Goal: Check status: Check status

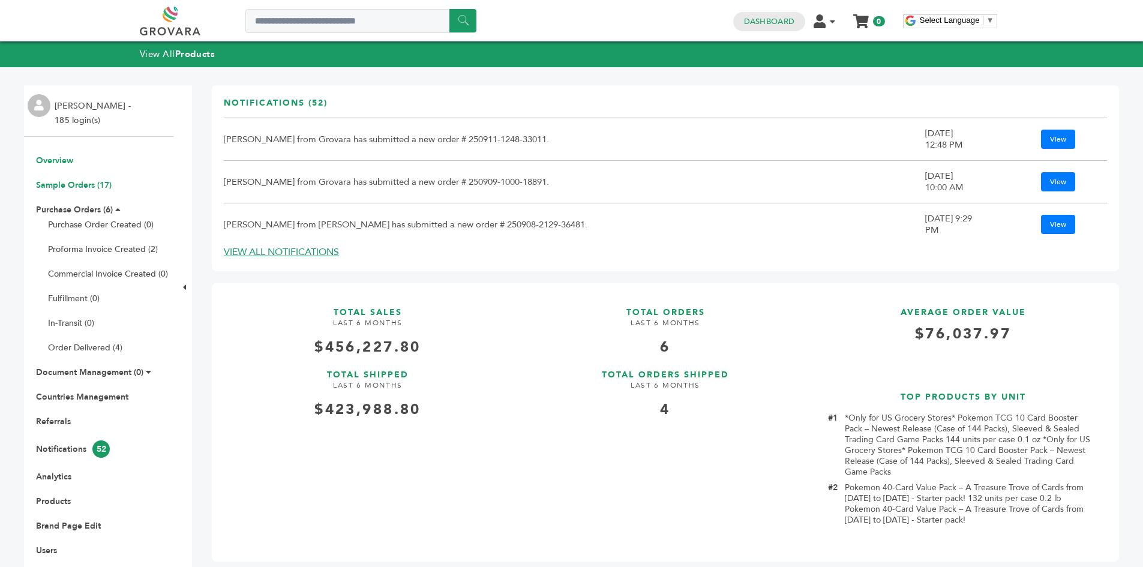
click at [46, 185] on link "Sample Orders (17)" at bounding box center [74, 184] width 76 height 11
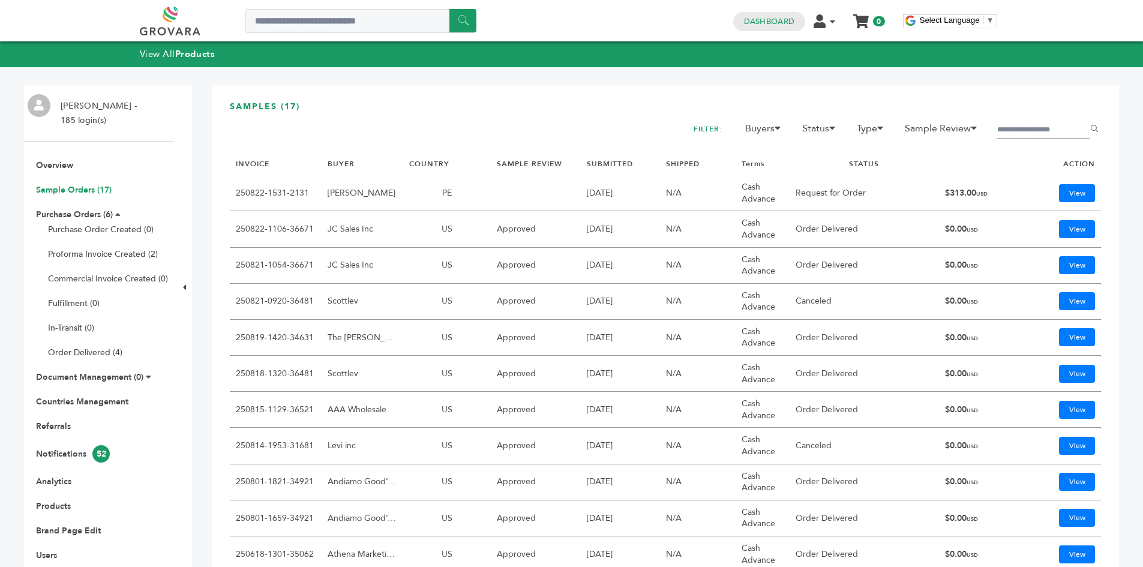
click at [79, 185] on link "Sample Orders (17)" at bounding box center [74, 189] width 76 height 11
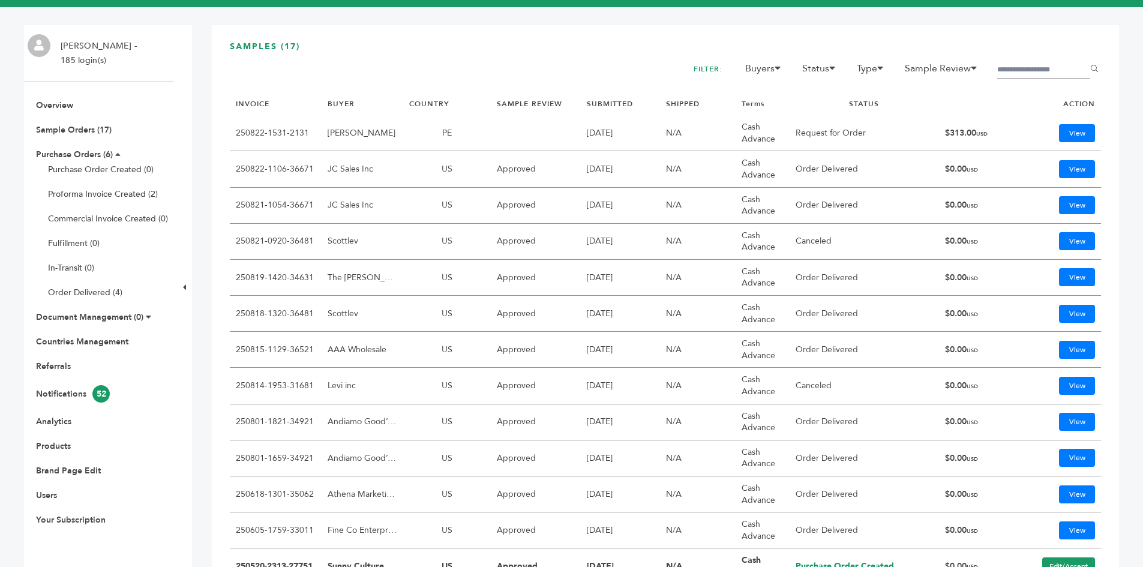
scroll to position [60, 0]
click at [58, 106] on link "Overview" at bounding box center [54, 105] width 37 height 11
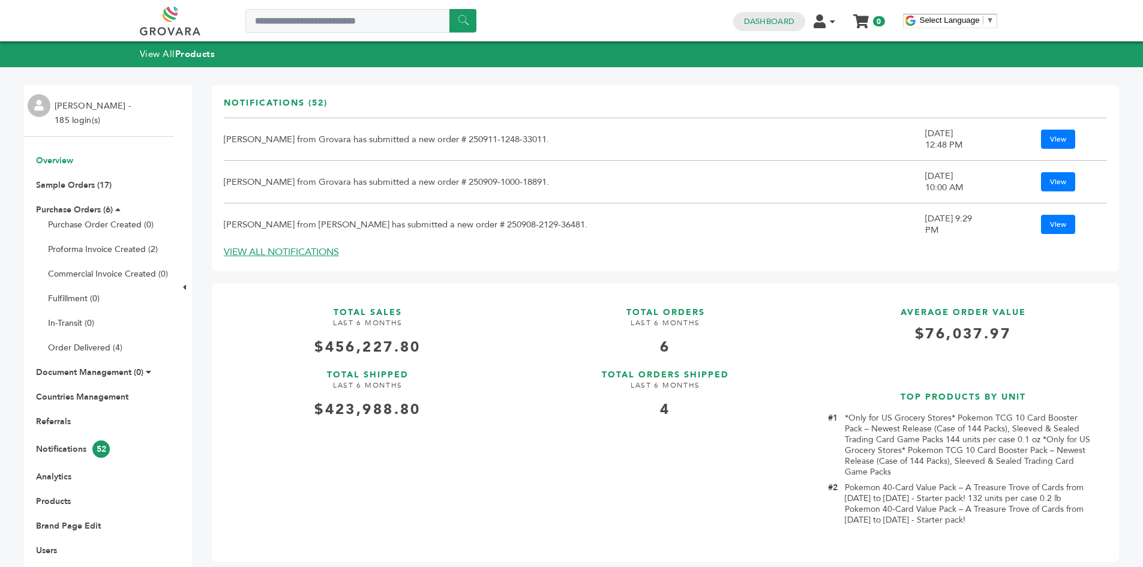
click at [70, 200] on ul "Overview Sample Orders (17) Purchase Orders (6) Purchase Order Created (0) Prof…" at bounding box center [99, 368] width 150 height 426
click at [69, 208] on link "Purchase Orders (6)" at bounding box center [74, 209] width 77 height 11
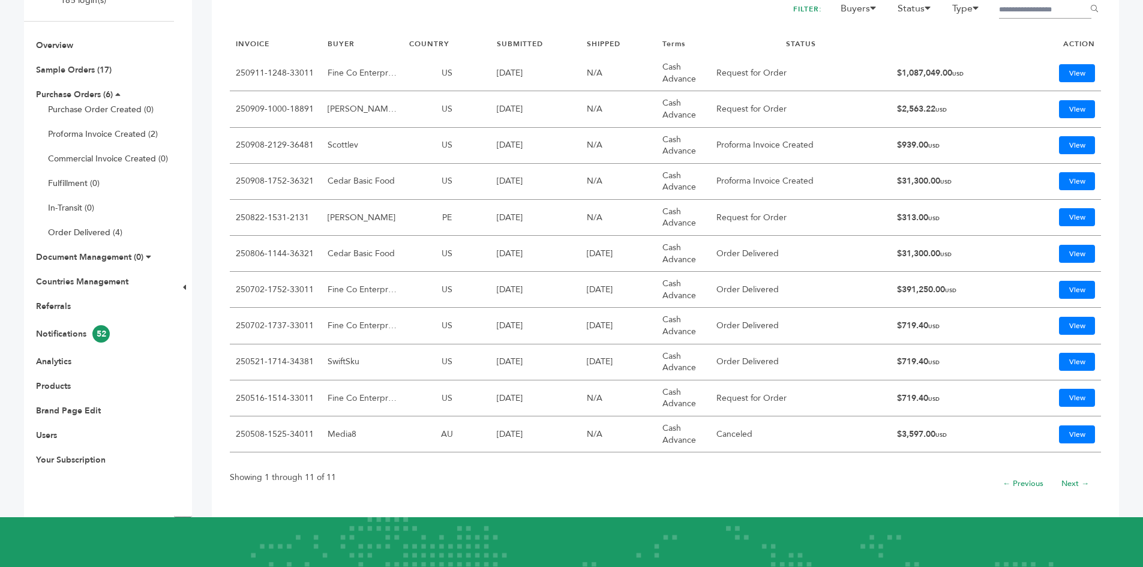
scroll to position [60, 0]
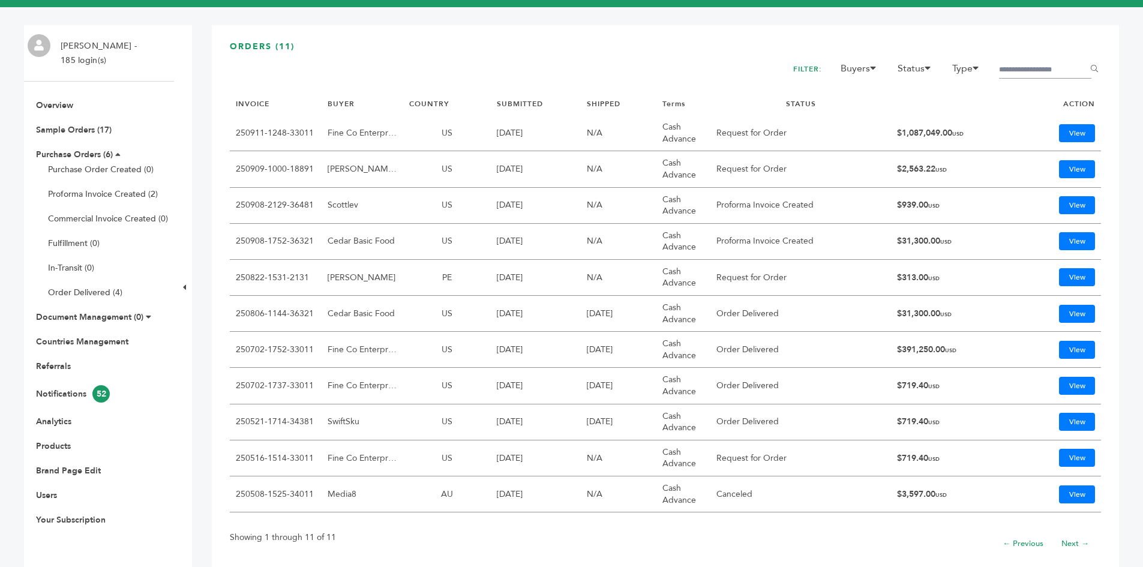
drag, startPoint x: 945, startPoint y: 132, endPoint x: 874, endPoint y: 136, distance: 70.9
click at [898, 136] on td "$1,087,049.00 USD" at bounding box center [956, 133] width 130 height 36
drag, startPoint x: 313, startPoint y: 128, endPoint x: 234, endPoint y: 139, distance: 79.3
click at [236, 134] on td "250911-1248-33011" at bounding box center [276, 133] width 92 height 36
copy link "250911-1248-33011"
